Goal: Transaction & Acquisition: Book appointment/travel/reservation

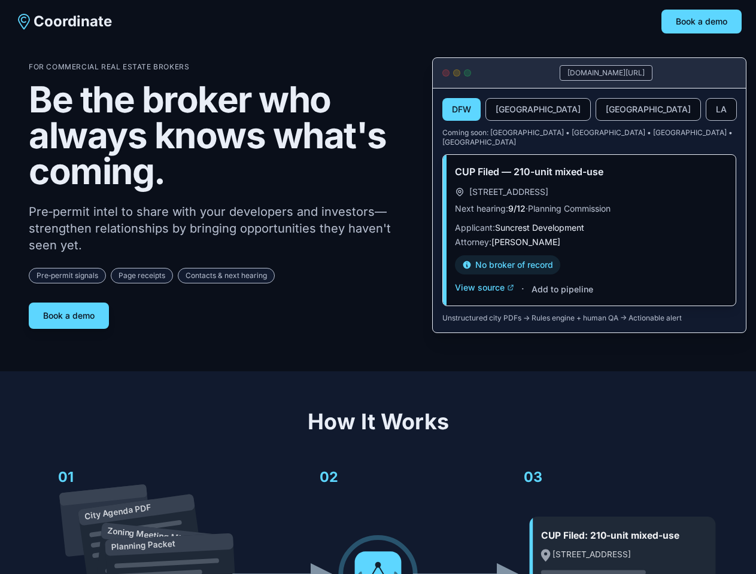
click at [377, 287] on div "For Commercial Real Estate Brokers Be the broker who always knows what's coming…" at bounding box center [221, 195] width 384 height 267
click at [701, 22] on button "Book a demo" at bounding box center [701, 22] width 80 height 24
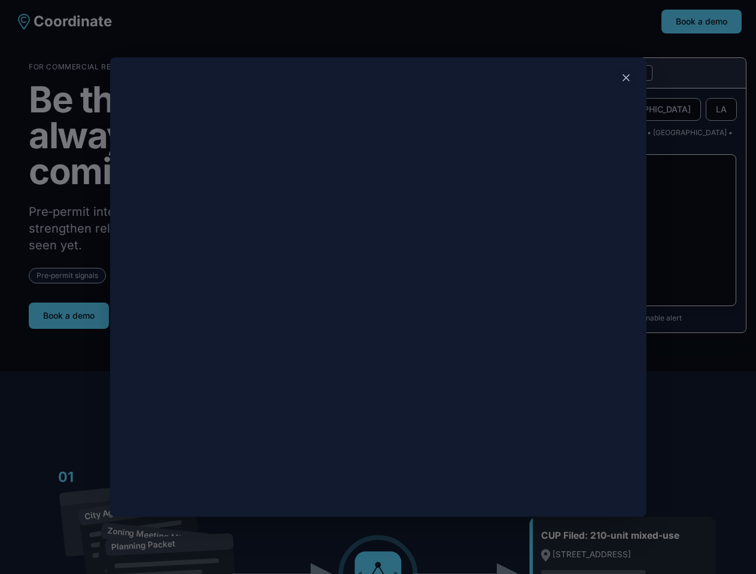
click at [69, 311] on div at bounding box center [378, 287] width 756 height 574
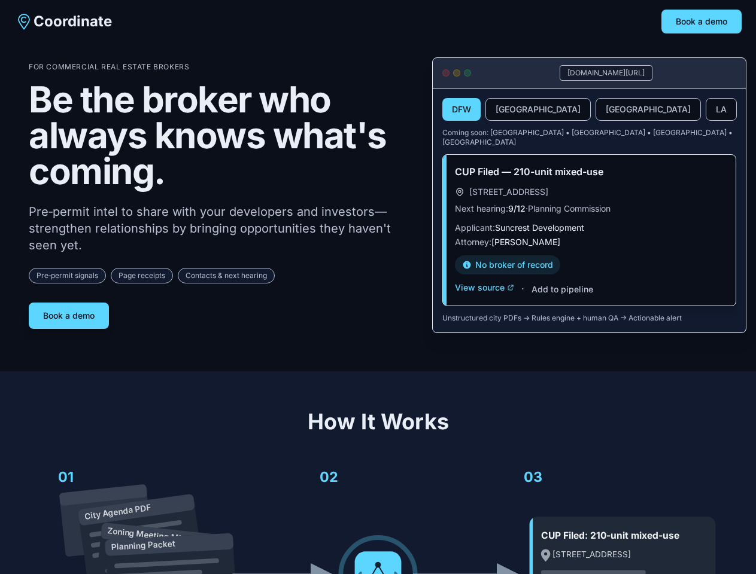
click at [461, 110] on button "DFW" at bounding box center [461, 109] width 38 height 23
click at [509, 110] on button "[GEOGRAPHIC_DATA]" at bounding box center [537, 109] width 105 height 23
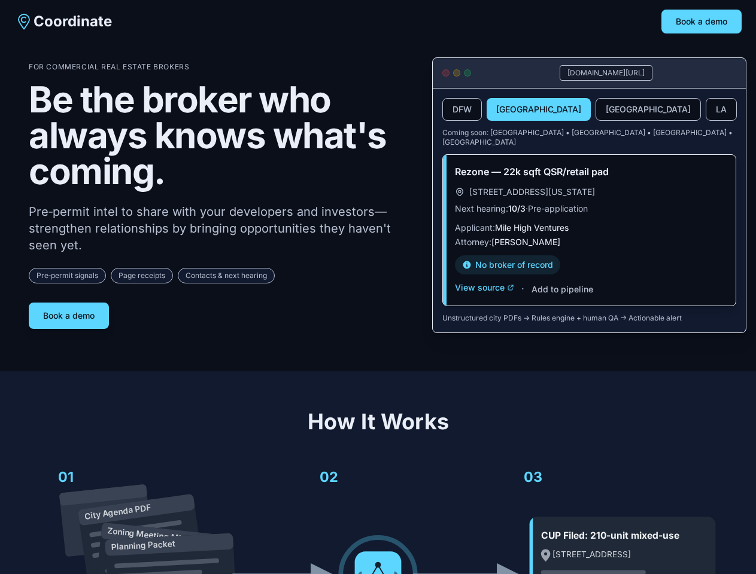
click at [595, 110] on button "[GEOGRAPHIC_DATA]" at bounding box center [647, 109] width 105 height 23
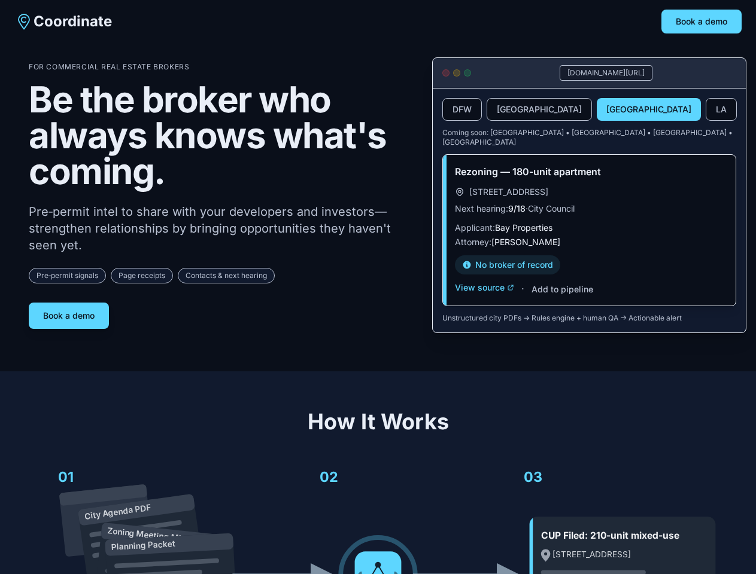
click at [705, 110] on button "LA" at bounding box center [720, 109] width 31 height 23
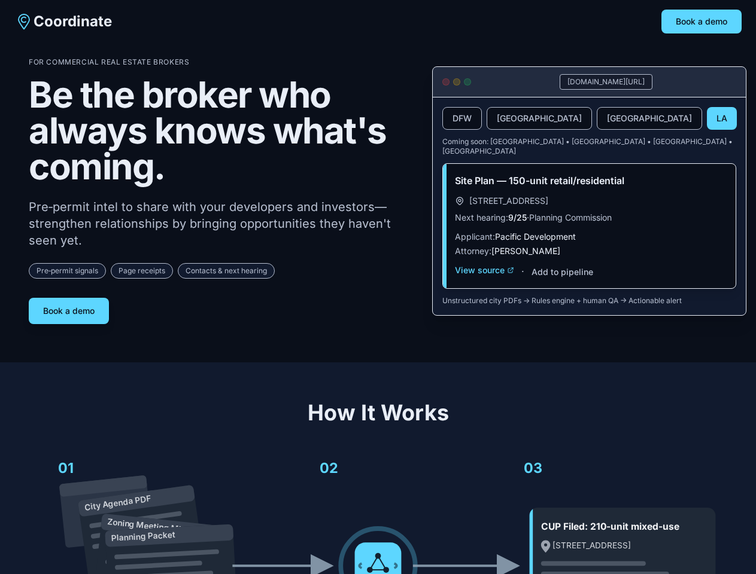
click at [484, 279] on div "Site Plan — 150-unit retail/residential [STREET_ADDRESS] Next hearing: 9/25 · P…" at bounding box center [589, 226] width 293 height 124
click at [561, 281] on div "Site Plan — 150-unit retail/residential [STREET_ADDRESS] Next hearing: 9/25 · P…" at bounding box center [589, 226] width 293 height 124
